Goal: Task Accomplishment & Management: Use online tool/utility

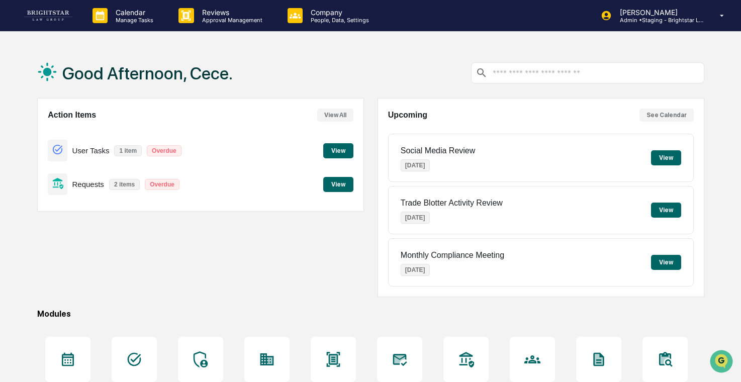
click at [214, 34] on div "Calendar Manage Tasks Reviews Approval Management Company People, Data, Setting…" at bounding box center [370, 243] width 741 height 487
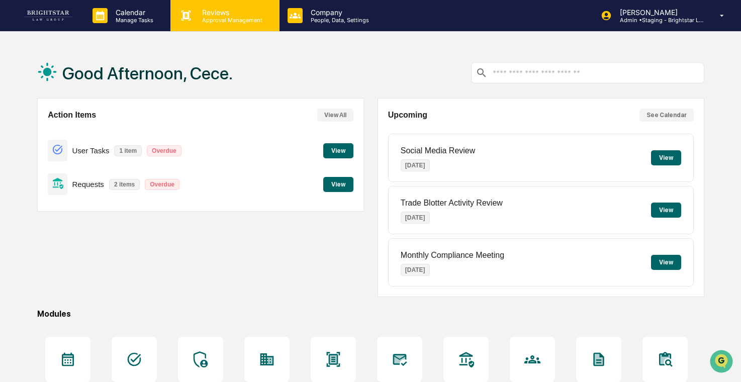
click at [221, 21] on p "Approval Management" at bounding box center [230, 20] width 73 height 7
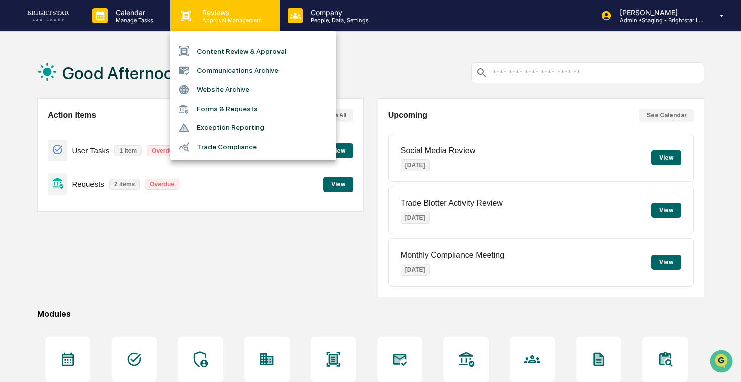
click at [221, 21] on div at bounding box center [370, 191] width 741 height 382
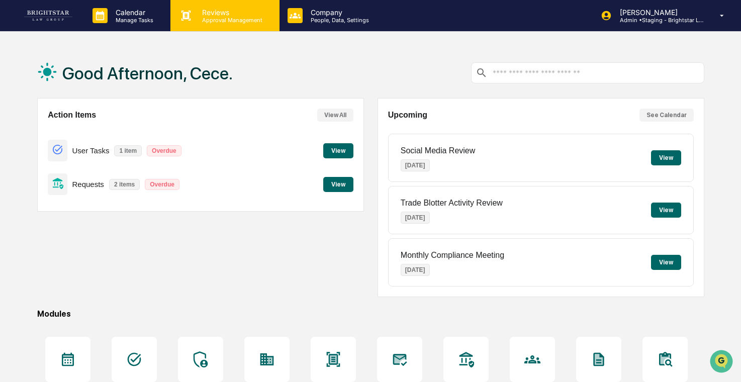
click at [229, 21] on p "Approval Management" at bounding box center [230, 20] width 73 height 7
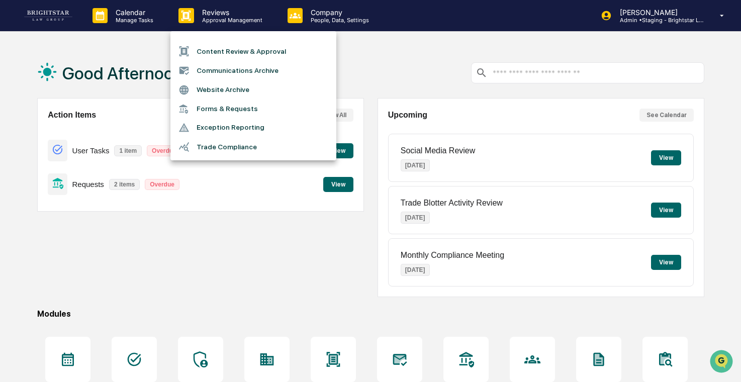
click at [157, 29] on div at bounding box center [370, 191] width 741 height 382
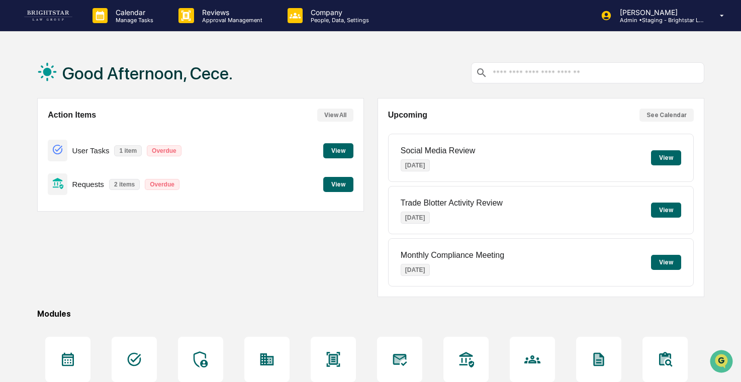
click at [157, 26] on div "Calendar Manage Tasks" at bounding box center [127, 15] width 86 height 31
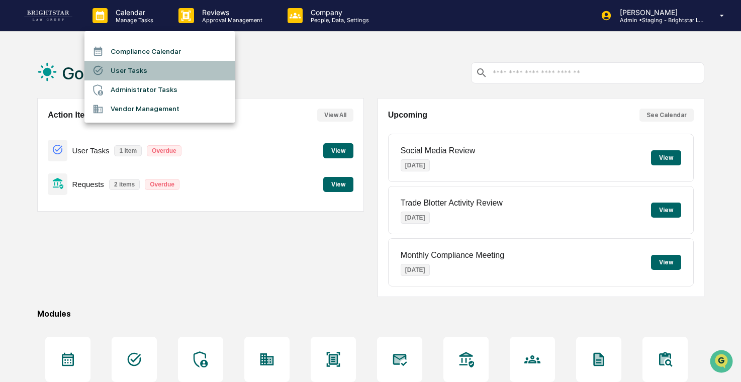
click at [172, 70] on li "User Tasks" at bounding box center [159, 70] width 151 height 19
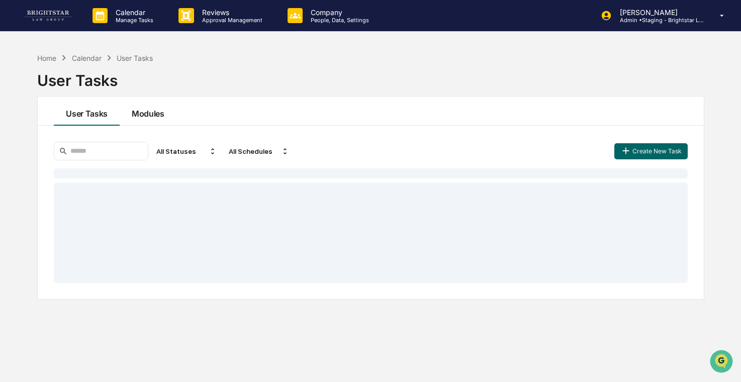
click at [157, 121] on button "Modules" at bounding box center [148, 111] width 57 height 29
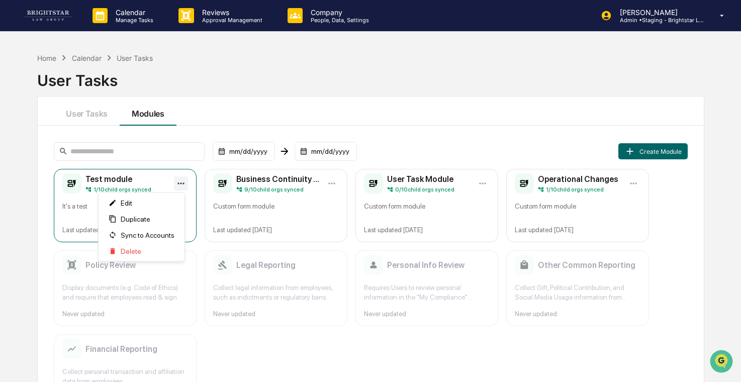
click at [182, 184] on html "Calendar Manage Tasks Reviews Approval Management Company People, Data, Setting…" at bounding box center [370, 191] width 741 height 382
click at [161, 234] on span "Sync to Accounts" at bounding box center [148, 235] width 54 height 8
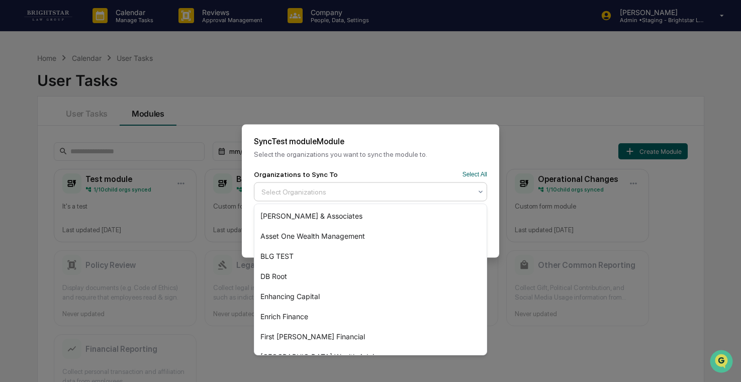
click at [370, 197] on div at bounding box center [366, 192] width 210 height 10
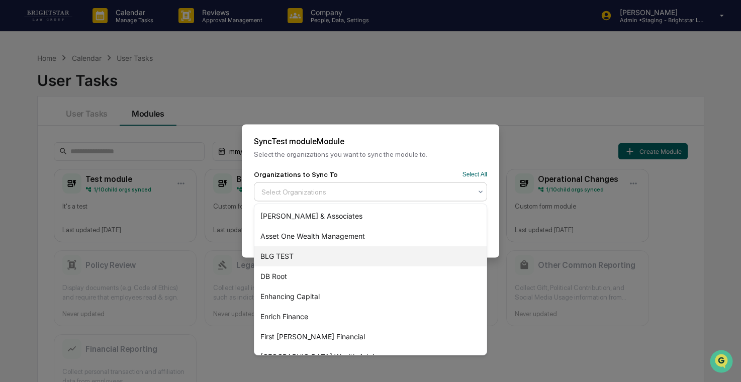
click at [337, 261] on div "BLG TEST" at bounding box center [370, 256] width 232 height 20
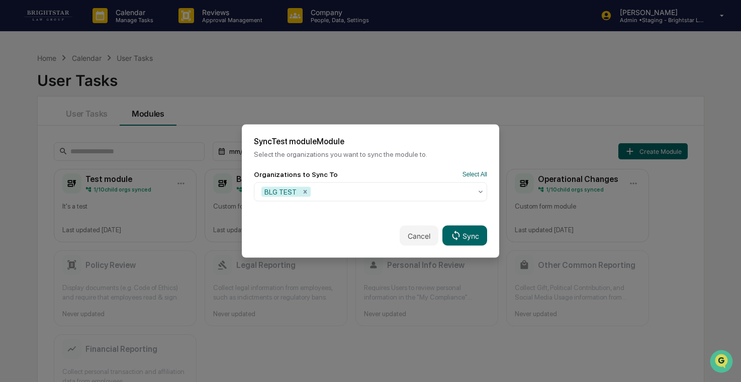
click at [376, 165] on div "Sync Test module Module Select the organizations you want to sync the module to." at bounding box center [370, 148] width 257 height 46
click at [458, 227] on button "Sync" at bounding box center [465, 236] width 45 height 20
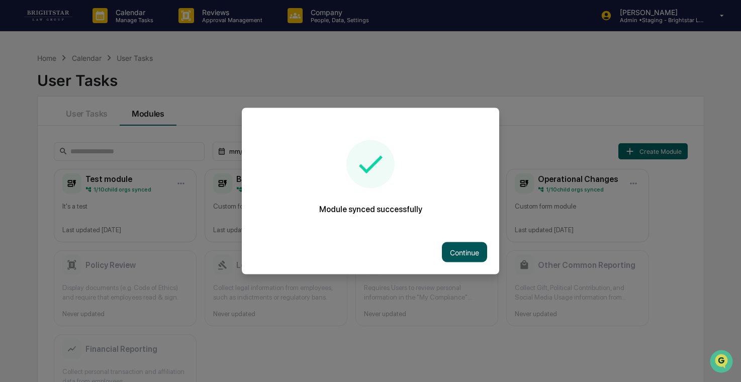
click at [464, 254] on button "Continue" at bounding box center [464, 252] width 45 height 20
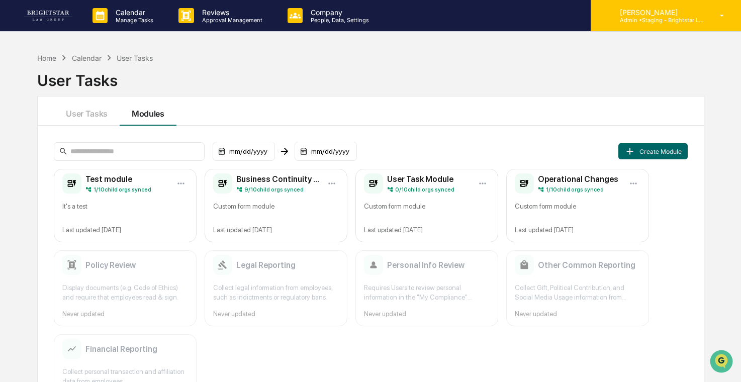
click at [662, 13] on p "[PERSON_NAME]" at bounding box center [659, 12] width 94 height 9
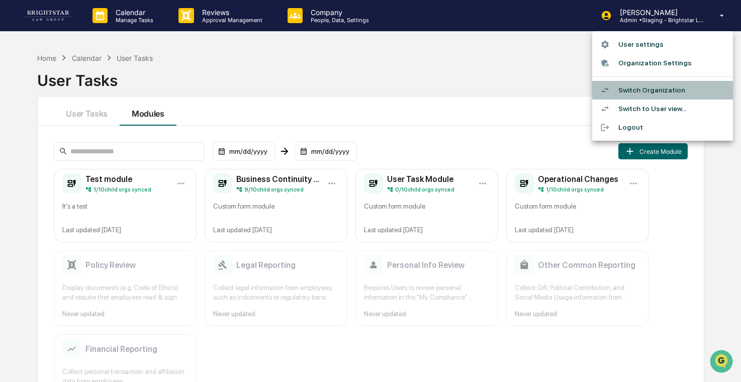
click at [645, 92] on li "Switch Organization" at bounding box center [662, 90] width 141 height 19
